Goal: Information Seeking & Learning: Check status

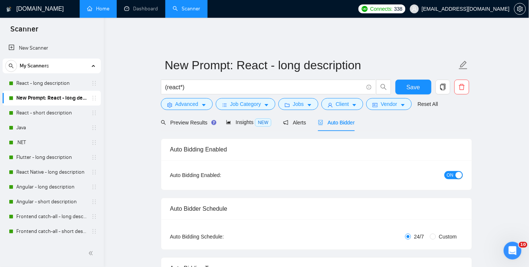
click at [101, 8] on link "Home" at bounding box center [98, 9] width 22 height 6
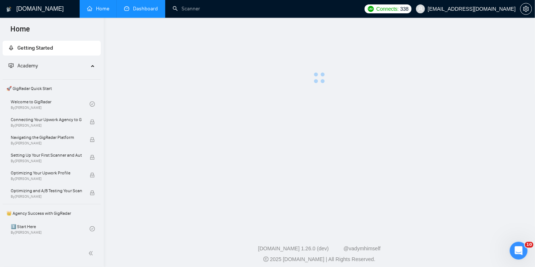
click at [146, 9] on link "Dashboard" at bounding box center [141, 9] width 34 height 6
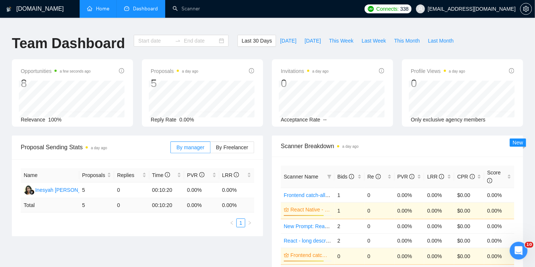
type input "[DATE]"
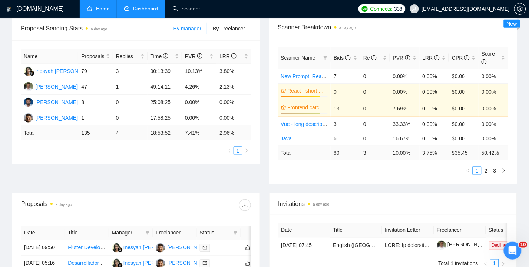
scroll to position [148, 0]
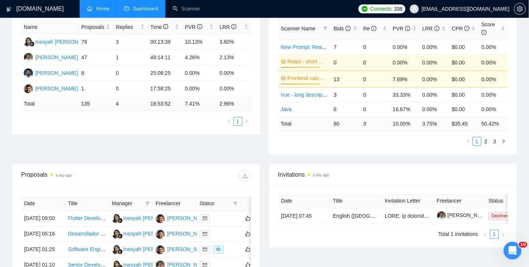
click at [373, 153] on div "Proposal Sending Stats a day ago By manager By Freelancer Name Proposals Replie…" at bounding box center [264, 75] width 514 height 176
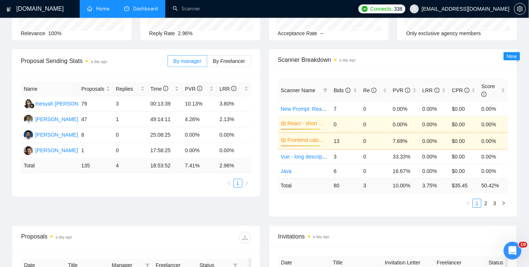
scroll to position [0, 0]
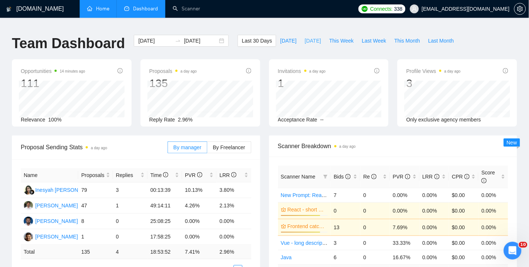
click at [316, 37] on span "[DATE]" at bounding box center [313, 41] width 16 height 8
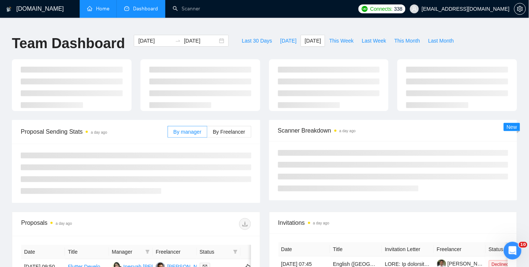
type input "[DATE]"
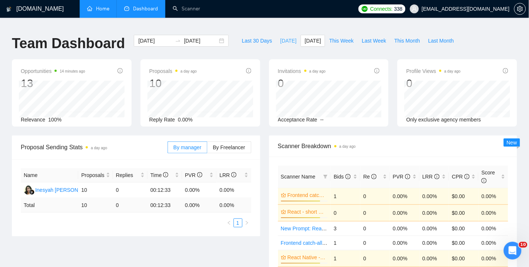
click at [287, 37] on span "[DATE]" at bounding box center [288, 41] width 16 height 8
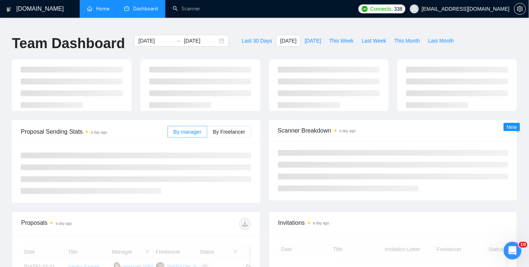
type input "[DATE]"
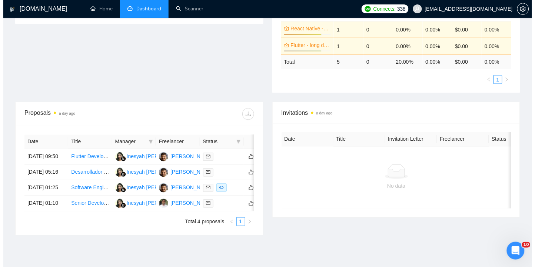
scroll to position [213, 0]
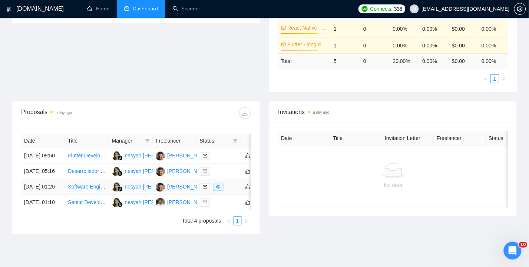
click at [32, 194] on td "[DATE] 01:25" at bounding box center [43, 188] width 44 height 16
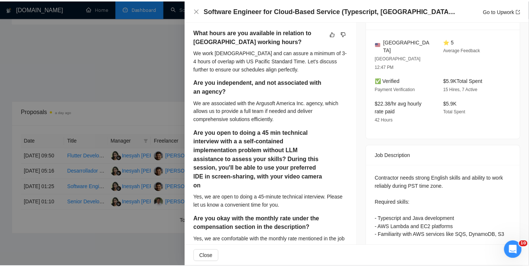
scroll to position [0, 0]
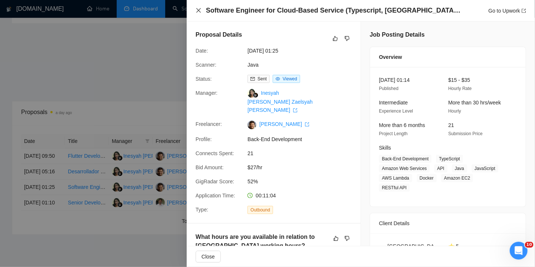
click at [198, 10] on icon "close" at bounding box center [199, 10] width 6 height 6
